Goal: Transaction & Acquisition: Purchase product/service

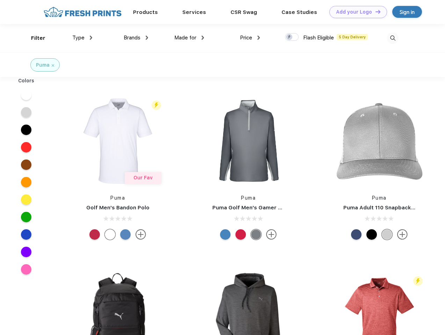
click at [355, 12] on link "Add your Logo Design Tool" at bounding box center [358, 12] width 58 height 12
click at [0, 0] on div "Design Tool" at bounding box center [0, 0] width 0 height 0
click at [375, 12] on link "Add your Logo Design Tool" at bounding box center [358, 12] width 58 height 12
click at [34, 38] on div "Filter" at bounding box center [38, 38] width 14 height 8
click at [82, 38] on span "Type" at bounding box center [78, 38] width 12 height 6
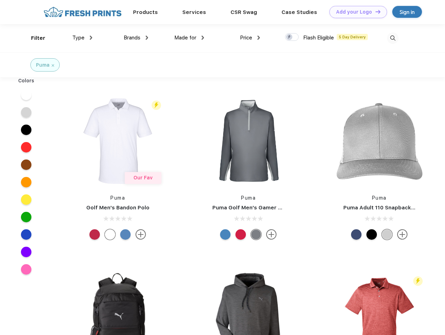
click at [136, 38] on span "Brands" at bounding box center [132, 38] width 17 height 6
click at [189, 38] on span "Made for" at bounding box center [185, 38] width 22 height 6
click at [250, 38] on span "Price" at bounding box center [246, 38] width 12 height 6
click at [292, 37] on div at bounding box center [292, 37] width 14 height 8
click at [289, 37] on input "checkbox" at bounding box center [287, 35] width 5 height 5
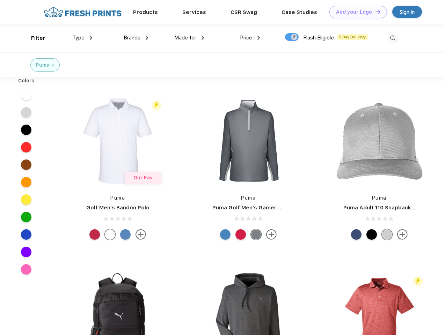
click at [392, 38] on img at bounding box center [393, 38] width 12 height 12
